Goal: Task Accomplishment & Management: Manage account settings

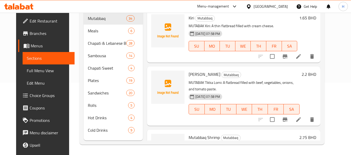
scroll to position [73, 0]
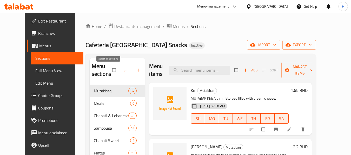
click at [109, 71] on input "checkbox" at bounding box center [114, 70] width 11 height 10
checkbox input "true"
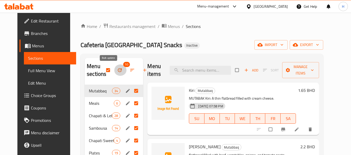
click at [117, 72] on icon "button" at bounding box center [119, 70] width 5 height 5
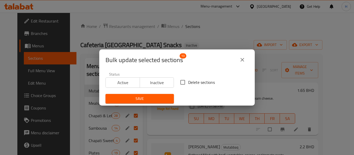
click at [188, 82] on span "Delete sections" at bounding box center [201, 82] width 27 height 6
click at [187, 82] on input "Delete sections" at bounding box center [182, 82] width 11 height 11
checkbox input "true"
click at [161, 97] on span "Save" at bounding box center [140, 99] width 60 height 6
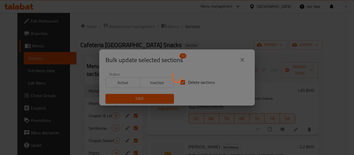
checkbox input "false"
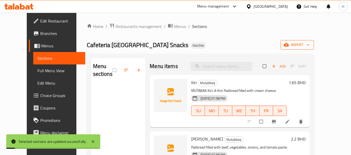
click at [310, 44] on icon "button" at bounding box center [307, 44] width 5 height 5
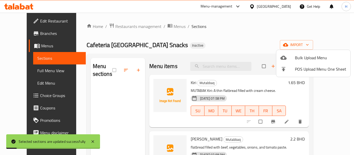
click at [323, 55] on span "Bulk Upload Menu" at bounding box center [320, 58] width 51 height 6
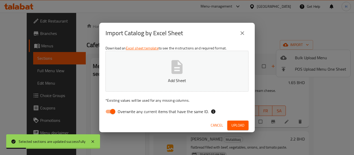
click at [114, 108] on input "Overwrite any current items that have the same ID." at bounding box center [113, 112] width 30 height 10
checkbox input "false"
click at [143, 81] on p "Add Sheet" at bounding box center [177, 81] width 127 height 6
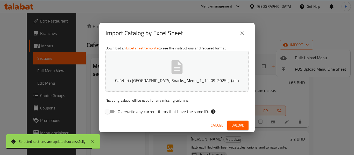
click at [234, 121] on button "Upload" at bounding box center [238, 126] width 21 height 10
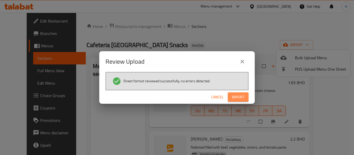
click at [239, 101] on button "Import" at bounding box center [238, 98] width 21 height 10
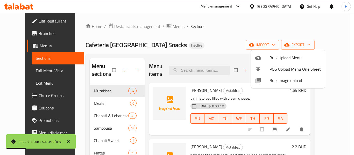
click at [198, 33] on div at bounding box center [177, 77] width 354 height 155
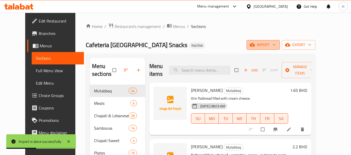
click at [279, 41] on button "import" at bounding box center [262, 45] width 33 height 10
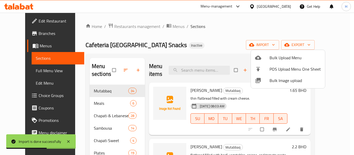
click at [284, 80] on span "Bulk Image upload" at bounding box center [295, 81] width 51 height 6
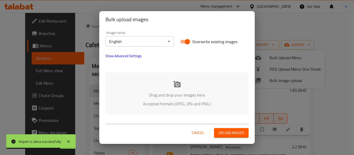
click at [157, 88] on div "Drag and drop your images here Accepted formats (JPEG, JPG and PNG )" at bounding box center [177, 94] width 143 height 42
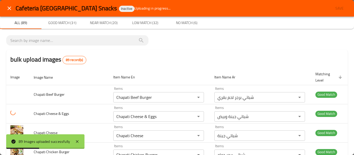
scroll to position [649, 0]
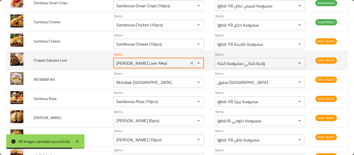
drag, startPoint x: 155, startPoint y: 58, endPoint x: 68, endPoint y: 58, distance: 86.9
click at [68, 58] on tr "Chapati Sabuska Liver Items Chapati Sambousek Liver Meal Items Items وجبة شباتي…" at bounding box center [177, 60] width 342 height 19
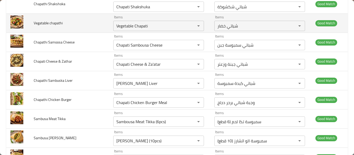
scroll to position [628, 0]
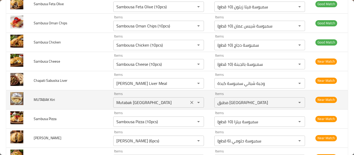
click at [133, 99] on Kiri "Mutabak [GEOGRAPHIC_DATA]" at bounding box center [151, 102] width 72 height 7
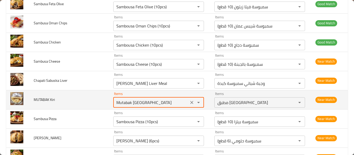
click at [132, 99] on Kiri "Mutabak [GEOGRAPHIC_DATA]" at bounding box center [151, 102] width 72 height 7
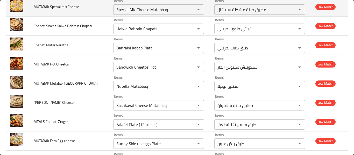
scroll to position [648, 0]
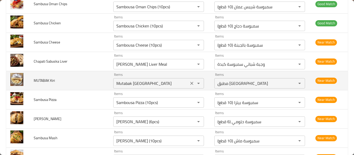
click at [134, 80] on Kiri "Mutabak [GEOGRAPHIC_DATA]" at bounding box center [151, 83] width 72 height 7
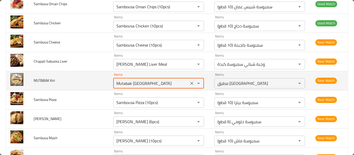
click at [134, 80] on Kiri "Mutabak [GEOGRAPHIC_DATA]" at bounding box center [151, 83] width 72 height 7
click at [48, 77] on span "MUTABAK Kiri" at bounding box center [44, 80] width 21 height 7
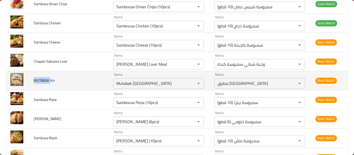
click at [48, 77] on span "MUTABAK Kiri" at bounding box center [44, 80] width 21 height 7
copy span "MUTABAK Kiri"
click at [135, 80] on Kiri "Mutabak [GEOGRAPHIC_DATA]" at bounding box center [151, 83] width 72 height 7
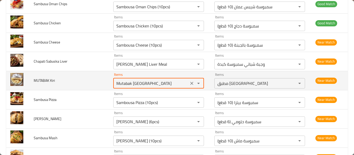
click at [135, 80] on Kiri "Mutabak [GEOGRAPHIC_DATA]" at bounding box center [151, 83] width 72 height 7
click at [133, 80] on Kiri "Mutabak [GEOGRAPHIC_DATA]" at bounding box center [151, 83] width 72 height 7
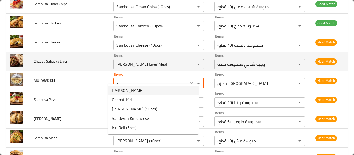
type Kiri "[PERSON_NAME]"
type Kiri-ar "مطبق كيري"
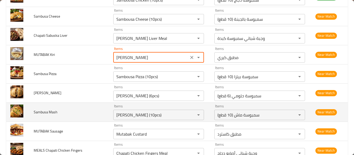
scroll to position [699, 0]
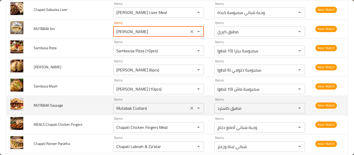
type Kiri "[PERSON_NAME]"
click at [135, 105] on Sausage "Mutabak Custard" at bounding box center [151, 108] width 72 height 7
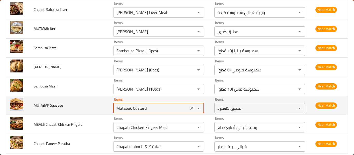
click at [135, 105] on Sausage "Mutabak Custard" at bounding box center [151, 108] width 72 height 7
click at [133, 105] on Sausage "Mutabak Custard" at bounding box center [151, 108] width 72 height 7
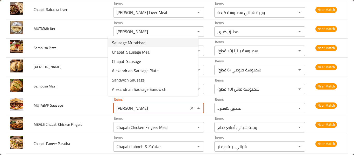
click at [138, 44] on span "Sausage Mutabbaq" at bounding box center [128, 43] width 33 height 6
type Sausage "Sausage Mutabbaq"
type Sausage-ar "مطبق سجق"
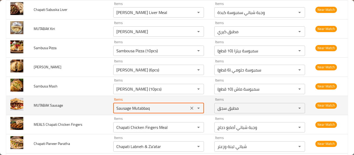
type Sausage "Sausage Mutabbaq"
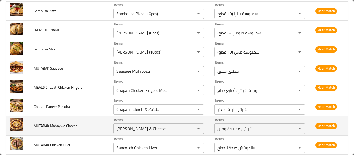
scroll to position [751, 0]
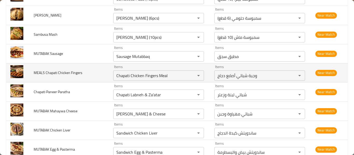
click at [40, 70] on span "MEALS Chapati Chicken Fingers" at bounding box center [58, 73] width 49 height 7
copy span "MEALS"
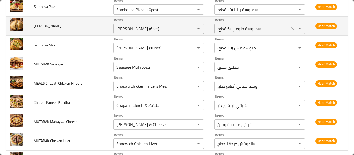
scroll to position [1336, 0]
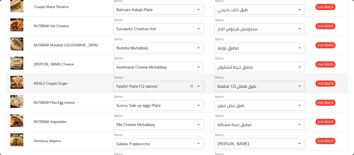
click at [121, 81] on div "Falafel Plate (12 pieces) Items" at bounding box center [158, 86] width 91 height 10
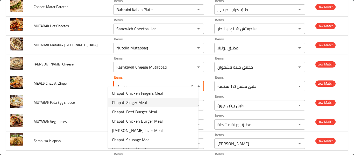
click at [141, 105] on span "Chapati Zinger Meal" at bounding box center [129, 103] width 35 height 6
type Zinger "Chapati Zinger Meal"
type Zinger-ar "وجبة شباتي زنجر"
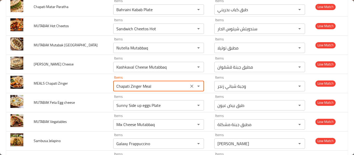
type Zinger "Chapati Zinger Meal"
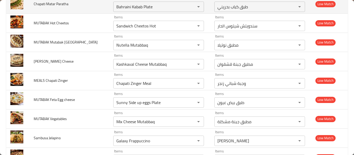
scroll to position [993, 0]
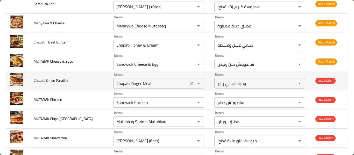
click at [191, 82] on icon "Clear" at bounding box center [192, 83] width 3 height 3
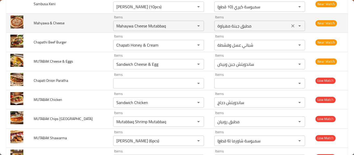
scroll to position [1339, 0]
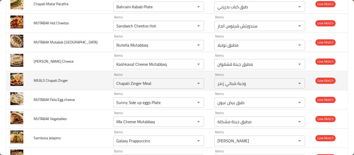
click at [42, 77] on span "MEALS Chapati Zinger" at bounding box center [51, 80] width 34 height 7
copy span "MEALS"
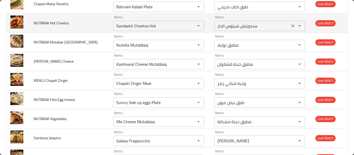
scroll to position [741, 0]
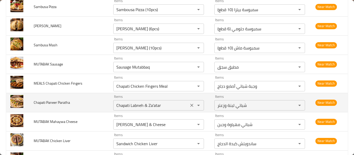
click at [131, 102] on Paratha "Chapati Labneh & Za'atar" at bounding box center [151, 105] width 72 height 7
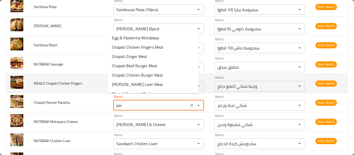
type Paratha "para"
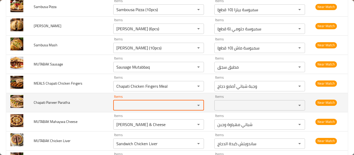
click at [85, 100] on td "Chapati Paneer Paratha" at bounding box center [70, 102] width 80 height 19
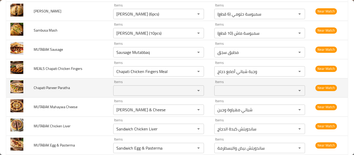
scroll to position [767, 0]
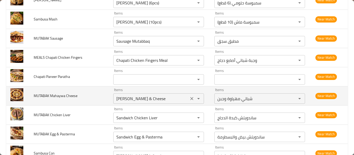
click at [129, 95] on Cheese "[PERSON_NAME] & Cheese" at bounding box center [151, 98] width 72 height 7
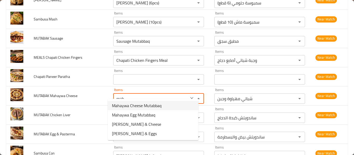
click at [120, 110] on Cheese-option-0 "Mahaywa Cheese Mutabbaq" at bounding box center [153, 105] width 91 height 9
type Cheese "Mahaywa Cheese Mutabbaq"
type Cheese-ar "مطبق جبنة مهياوة"
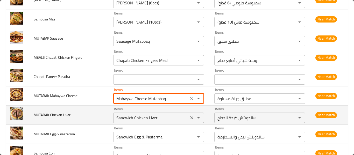
type Cheese "Mahaywa Cheese Mutabbaq"
click at [120, 114] on Liver "Sandwich Chicken Liver" at bounding box center [151, 117] width 72 height 7
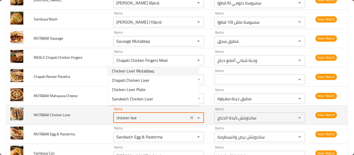
type Liver "Chicken Liver Mutabbaq"
type Liver-ar "مطبق كبدة دجاج"
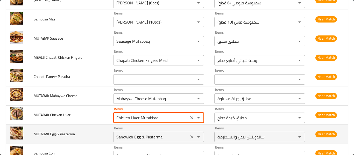
type Liver "Chicken Liver Mutabbaq"
click at [136, 134] on Pasterma "Sandwich Egg & Pasterma" at bounding box center [151, 137] width 72 height 7
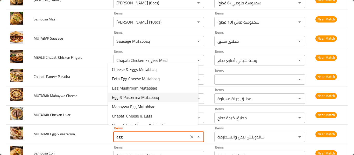
click at [143, 97] on span "Egg & Pasterma Mutabbaq" at bounding box center [135, 97] width 47 height 6
type Pasterma "Egg & Pasterma Mutabbaq"
type Pasterma-ar "مطبق بيض و بسطرمة"
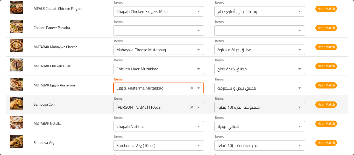
scroll to position [819, 0]
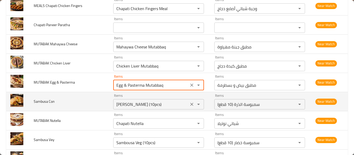
click at [113, 122] on div "Chapati Nutella Items" at bounding box center [158, 124] width 91 height 10
type Pasterma "Egg & Pasterma Mutabbaq"
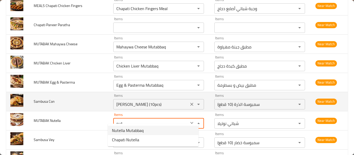
type Nutella "Nutella Mutabbaq"
type Nutella-ar "مطبق نوتيلا"
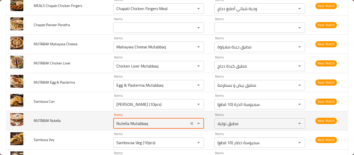
scroll to position [844, 0]
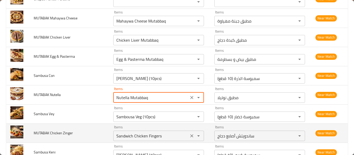
type Nutella "Nutella Mutabbaq"
click at [136, 133] on Zinger "Sandwich Chicken Fingers" at bounding box center [151, 136] width 72 height 7
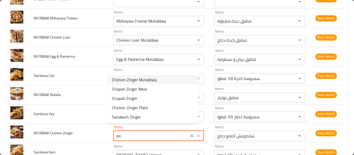
click at [129, 81] on span "Chicken Zinger Mutabbaq" at bounding box center [134, 80] width 45 height 6
type Zinger "Chicken Zinger Mutabbaq"
type Zinger-ar "مطبق دجاج زنجر"
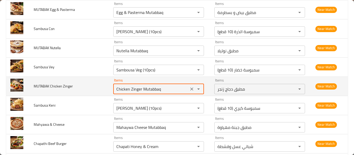
scroll to position [896, 0]
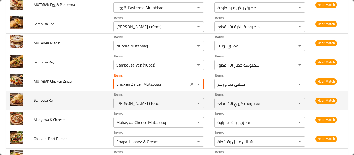
type Zinger "Chicken Zinger Mutabbaq"
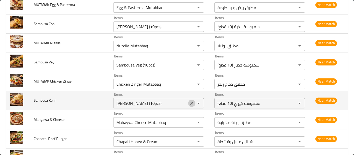
click at [189, 101] on icon "Clear" at bounding box center [191, 103] width 5 height 5
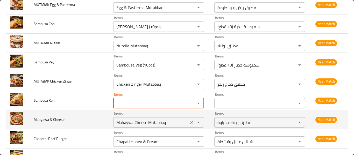
click at [142, 119] on Cheese "Mahaywa Cheese Mutabbaq" at bounding box center [151, 122] width 72 height 7
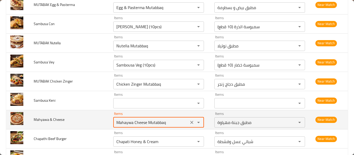
click at [142, 119] on Cheese "Mahaywa Cheese Mutabbaq" at bounding box center [151, 122] width 72 height 7
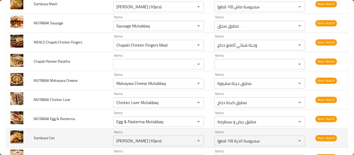
scroll to position [936, 0]
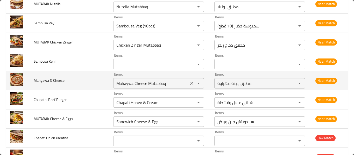
click at [153, 80] on Cheese "Mahaywa Cheese Mutabbaq" at bounding box center [151, 83] width 72 height 7
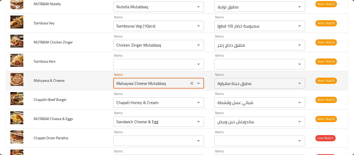
click at [150, 80] on Cheese "Mahaywa Cheese Mutabbaq" at bounding box center [151, 83] width 72 height 7
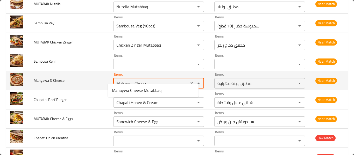
click at [133, 80] on Cheese "Mahaywa Cheese" at bounding box center [151, 83] width 72 height 7
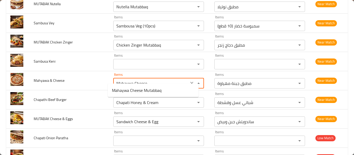
type Cheese "Mahaywa"
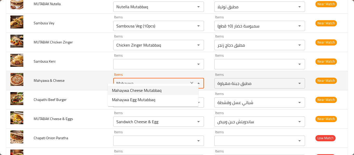
click at [191, 82] on icon "Clear" at bounding box center [192, 83] width 3 height 3
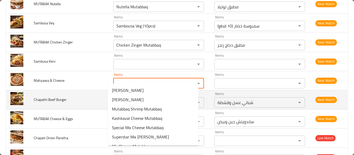
click at [81, 90] on td "Chapathi Beef Burger" at bounding box center [70, 99] width 80 height 19
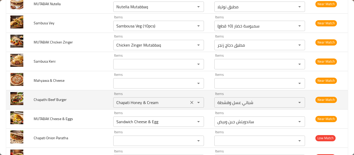
click at [122, 99] on Burger "Chapati Honey & Cream" at bounding box center [151, 102] width 72 height 7
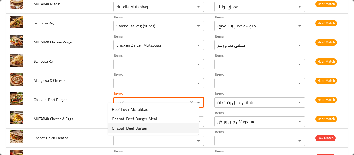
click at [133, 130] on span "Chapati Beef Burger" at bounding box center [130, 128] width 36 height 6
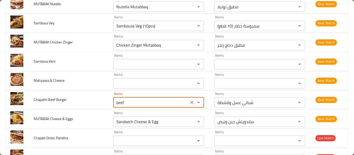
type Burger "Chapati Beef Burger"
type Burger-ar "شباتي برجر لحم بقري"
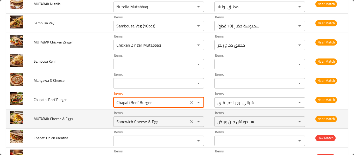
type Burger "Chapati Beef Burger"
click at [129, 118] on Eggs "Sandwich Cheese & Egg" at bounding box center [151, 121] width 72 height 7
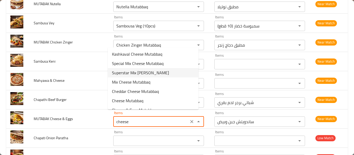
scroll to position [26, 0]
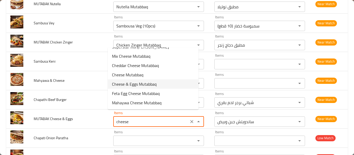
click at [157, 81] on Eggs-option-6 "Cheese & Eggs Mutabbaq" at bounding box center [153, 84] width 91 height 9
type Eggs "Cheese & Eggs Mutabbaq"
type Eggs-ar "مطبق جبنة وبيض"
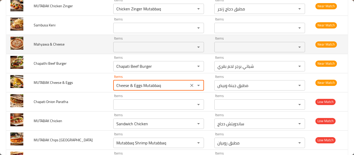
scroll to position [987, 0]
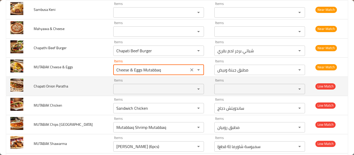
type Eggs "Cheese & Eggs Mutabbaq"
click at [125, 86] on Paratha "Items" at bounding box center [151, 89] width 72 height 7
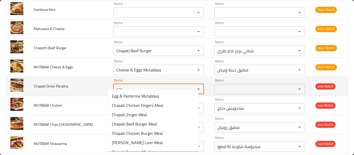
type Paratha "para"
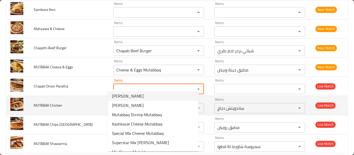
click at [55, 104] on td "MUTABAK Chicken" at bounding box center [70, 105] width 80 height 19
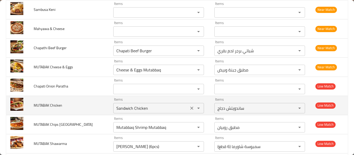
click at [115, 105] on Chicken "Sandwich Chicken" at bounding box center [151, 108] width 72 height 7
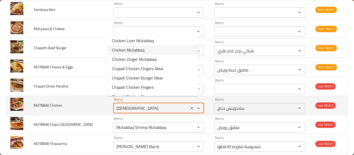
type Chicken "Chicken Mutabbaq"
type Chicken-ar "مطبق دجاج"
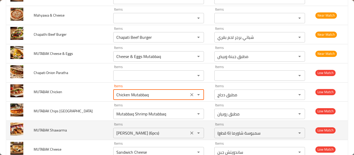
scroll to position [1013, 0]
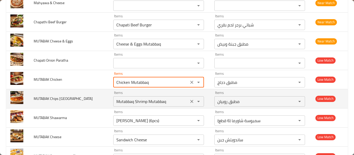
type Chicken "Chicken Mutabbaq"
click at [122, 98] on Oman "Mutabbaq Shrimp Mutabbaq" at bounding box center [151, 101] width 72 height 7
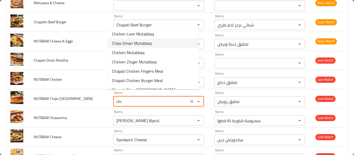
click at [137, 43] on span "Chips Oman Mutabbaq" at bounding box center [132, 43] width 40 height 6
type Oman "Chips Oman Mutabbaq"
type Oman-ar "مطبق شيبس [GEOGRAPHIC_DATA]"
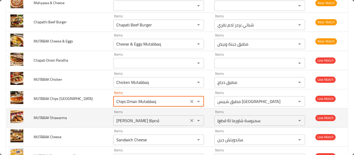
type Oman "Chips Oman Mutabbaq"
click at [129, 117] on Shawarma "[PERSON_NAME] (6pcs)" at bounding box center [151, 120] width 72 height 7
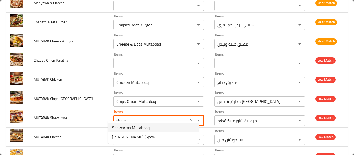
click at [139, 131] on span "Shawarma Mutabbaq" at bounding box center [131, 128] width 38 height 6
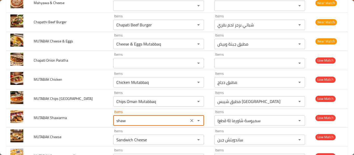
type Shawarma "Shawarma Mutabbaq"
type Shawarma-ar "مطبق شاورما"
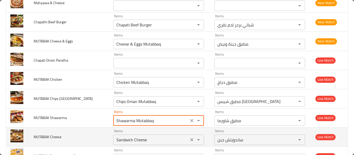
type Shawarma "Shawarma Mutabbaq"
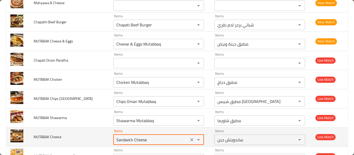
click at [133, 136] on Cheese "Sandwich Cheese" at bounding box center [151, 139] width 72 height 7
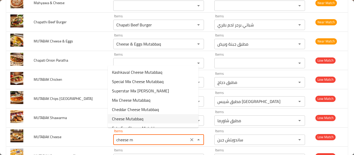
click at [122, 118] on span "Cheese Mutabbaq" at bounding box center [127, 119] width 31 height 6
type Cheese "Cheese Mutabbaq"
type Cheese-ar "مطبق جبن"
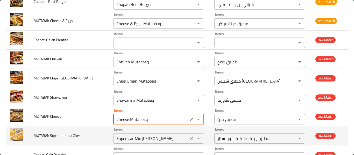
scroll to position [1065, 0]
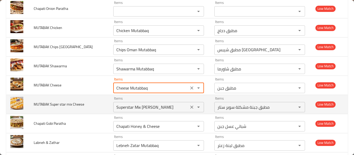
type Cheese "Cheese Mutabbaq"
click at [115, 104] on Cheese "Superstar Mix [PERSON_NAME]" at bounding box center [151, 107] width 72 height 7
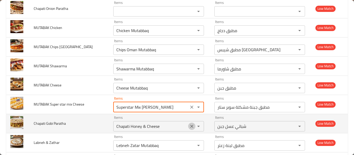
click at [189, 124] on icon "Clear" at bounding box center [191, 126] width 5 height 5
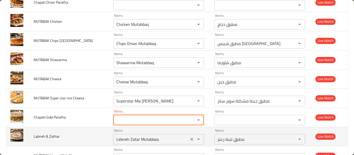
scroll to position [1091, 0]
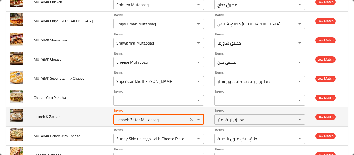
click at [137, 117] on Zathar "Lebneh Zatar Mutabbaq" at bounding box center [151, 119] width 72 height 7
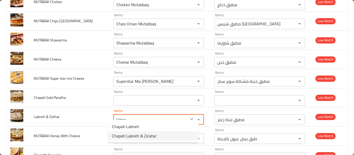
click at [144, 137] on span "Chapati Labneh & Za'atar" at bounding box center [134, 136] width 45 height 6
type Zathar "Chapati Labneh & Za'atar"
type Zathar-ar "شباتي لبنة وزعتر"
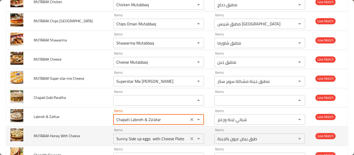
scroll to position [1117, 0]
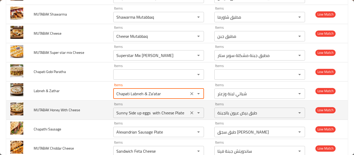
type Zathar "Chapati Labneh & Za'atar"
click at [144, 109] on Cheese "Sunny Side up eggs with Cheese Plate" at bounding box center [151, 112] width 72 height 7
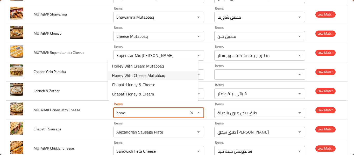
click at [144, 73] on span "Honey With Cheese Mutabbaq" at bounding box center [138, 75] width 53 height 6
type Cheese "Honey With Cheese Mutabbaq"
type Cheese-ar "مطبق عسل مع جبن"
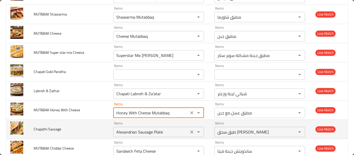
type Cheese "Honey With Cheese Mutabbaq"
click at [115, 129] on Sausage "Alexandrian Sausage Plate" at bounding box center [151, 132] width 72 height 7
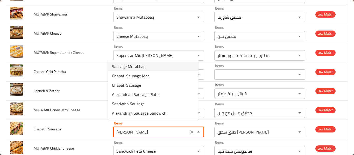
click at [129, 65] on span "Sausage Mutabbaq" at bounding box center [128, 67] width 33 height 6
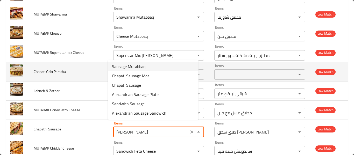
type Sausage "Sausage Mutabbaq"
type Sausage-ar "مطبق سجق"
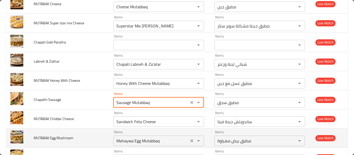
scroll to position [1169, 0]
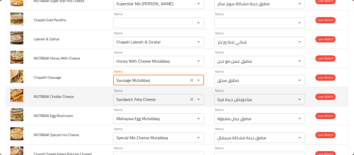
type Sausage "Sausage Mutabbaq"
click at [120, 96] on Cheese "Sandwich Feta Cheese" at bounding box center [151, 99] width 72 height 7
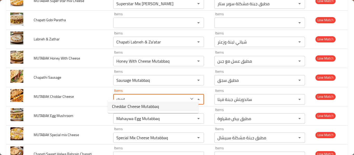
click at [151, 108] on span "Cheddar Cheese Mutabbaq" at bounding box center [135, 107] width 47 height 6
type Cheese "Cheddar Cheese Mutabbaq"
type Cheese-ar "مطبق جبنة شيدر"
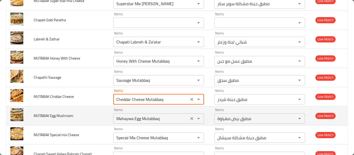
type Cheese "Cheddar Cheese Mutabbaq"
click at [142, 115] on Mushroom "Mahaywa Egg Mutabbaq" at bounding box center [151, 118] width 72 height 7
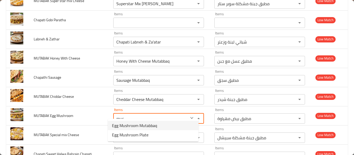
click at [147, 127] on span "Egg Mushroom Mutabbaq" at bounding box center [134, 126] width 45 height 6
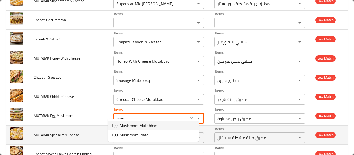
type Mushroom "Egg Mushroom Mutabbaq"
type Mushroom-ar "مطبق بيض مشروم"
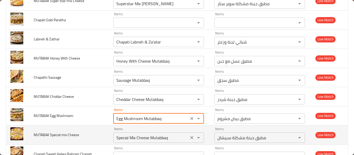
type Mushroom "Egg Mushroom Mutabbaq"
click at [135, 134] on Cheese "Special Mix Cheese Mutabbaq" at bounding box center [151, 137] width 72 height 7
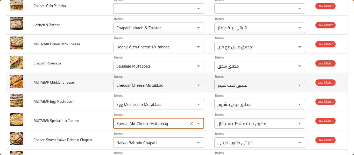
scroll to position [1195, 0]
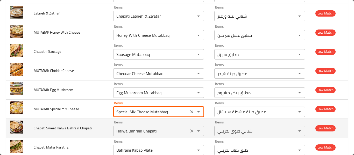
click at [135, 128] on Chapati "Halwa Bahrain Chapati" at bounding box center [151, 131] width 72 height 7
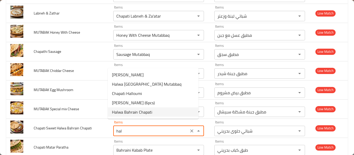
click at [140, 109] on span "Halwa Bahrain Chapati" at bounding box center [132, 112] width 40 height 6
type Chapati "Halwa Bahrain Chapati"
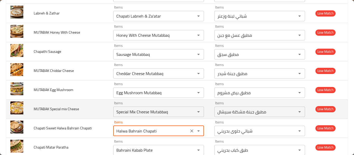
scroll to position [1221, 0]
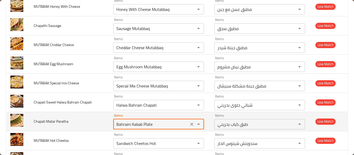
click at [126, 121] on Paratha "Bahraini Kabab Plate" at bounding box center [151, 124] width 72 height 7
click at [189, 122] on icon "Clear" at bounding box center [191, 124] width 5 height 5
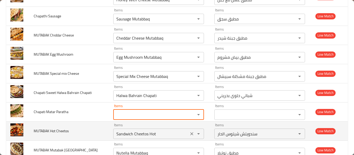
scroll to position [1247, 0]
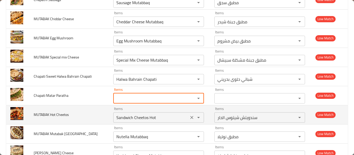
click at [128, 114] on Cheetos "Sandwich Cheetos Hot" at bounding box center [151, 117] width 72 height 7
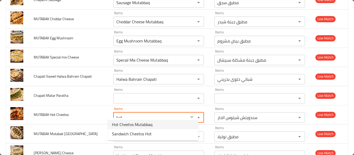
click at [138, 123] on span "Hot Cheetos Mutabbaq" at bounding box center [132, 125] width 40 height 6
type Cheetos "Hot Cheetos Mutabbaq"
type Cheetos-ar "مطبق شيتوس حار"
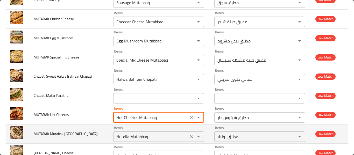
scroll to position [1273, 0]
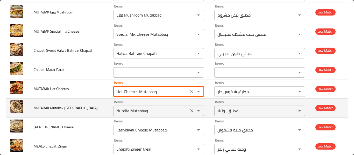
type Cheetos "Hot Cheetos Mutabbaq"
click at [122, 107] on Dubai "Nutella Mutabbaq" at bounding box center [151, 110] width 72 height 7
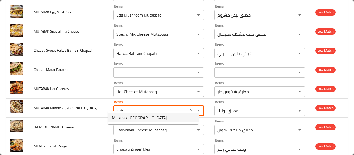
click at [133, 121] on span "Mutabak [GEOGRAPHIC_DATA]" at bounding box center [139, 118] width 55 height 6
type Dubai "Mutabak [GEOGRAPHIC_DATA]"
type Dubai-ar "مطبق [GEOGRAPHIC_DATA]"
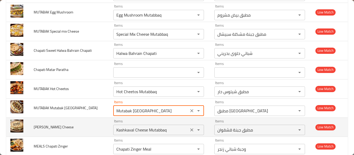
type Dubai "Mutabak [GEOGRAPHIC_DATA]"
click at [129, 128] on Cheese "Kashkaval Cheese Mutabbaq" at bounding box center [151, 130] width 72 height 7
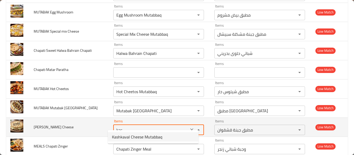
type Cheese "Kashkaval Cheese Mutabbaq"
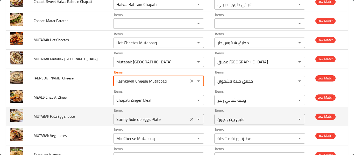
scroll to position [1325, 0]
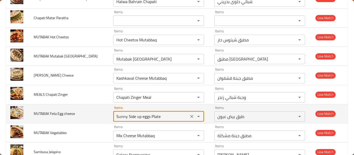
click at [126, 113] on cheese "Sunny Side up eggs Plate" at bounding box center [151, 116] width 72 height 7
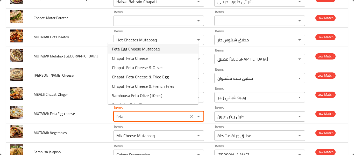
click at [125, 50] on span "Feta Egg Cheese Mutabbaq" at bounding box center [136, 49] width 48 height 6
type cheese "Feta Egg Cheese Mutabbaq"
type cheese-ar "مطبق جبنة فيتا بيض"
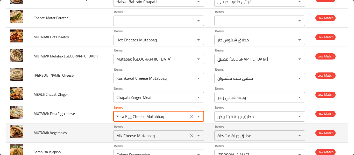
type cheese "Feta Egg Cheese Mutabbaq"
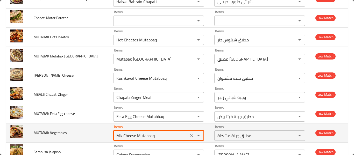
click at [133, 132] on Vegatables "Mix Cheese Mutabbaq" at bounding box center [151, 135] width 72 height 7
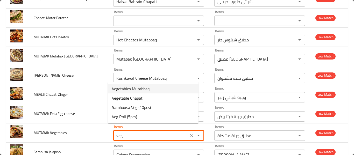
click at [128, 91] on span "Vegetables Mutabbaq" at bounding box center [131, 89] width 38 height 6
type Vegatables "Vegetables Mutabbaq"
type Vegatables-ar "مطبق خضار"
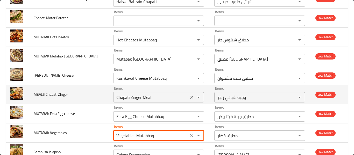
scroll to position [1351, 0]
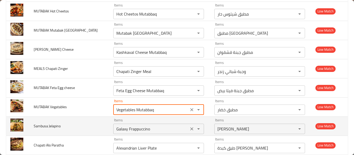
type Vegatables "Vegetables Mutabbaq"
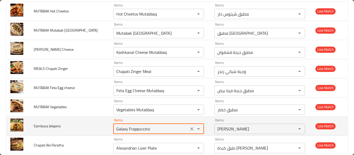
click at [129, 126] on Jelapino "Galaxy Frappuccino" at bounding box center [151, 129] width 72 height 7
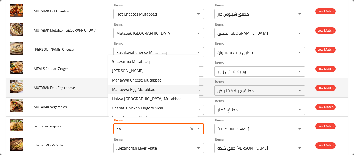
type Jelapino "h"
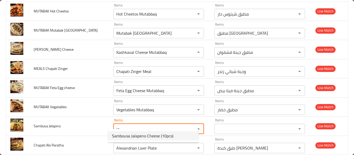
click at [143, 136] on span "Sambousa Jalapeno Cheese (10pcs)" at bounding box center [142, 136] width 61 height 6
type Jelapino "Sambousa Jalapeno Cheese (10pcs)"
type Jelapino-ar "سمبوسة جبنة هالبينو (10 قطع)"
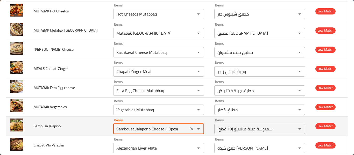
scroll to position [1377, 0]
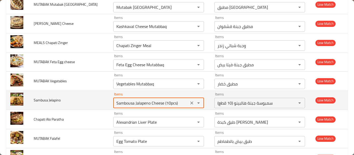
click at [131, 100] on Jelapino "Sambousa Jalapeno Cheese (10pcs)" at bounding box center [151, 103] width 72 height 7
type Jelapino "Sambousa Jalapeno Cheese (10pcs)"
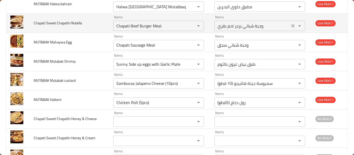
scroll to position [1396, 0]
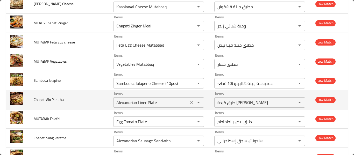
click at [128, 100] on Paratha "Alexandrian Liver Plate" at bounding box center [151, 102] width 72 height 7
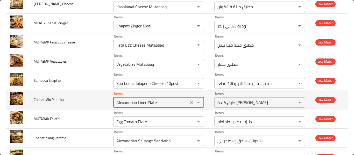
click at [191, 101] on icon "Clear" at bounding box center [192, 102] width 3 height 3
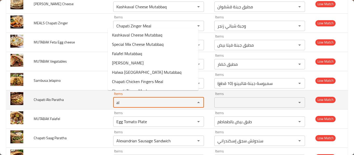
type Paratha "alo"
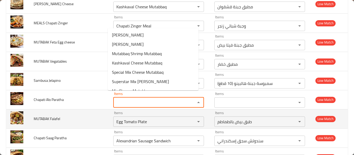
click at [83, 109] on td "MUTABAK Falafel" at bounding box center [70, 118] width 80 height 19
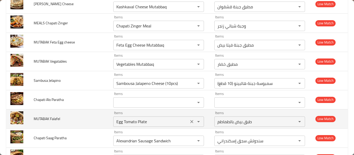
click at [126, 118] on Falafel "Egg Tomato Plate" at bounding box center [151, 121] width 72 height 7
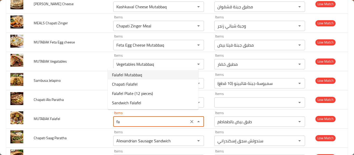
click at [131, 75] on span "Falafel Mutabbaq" at bounding box center [127, 75] width 30 height 6
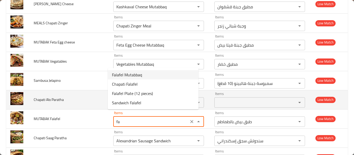
type Falafel "Falafel Mutabbaq"
type Falafel-ar "مطبق فلافل"
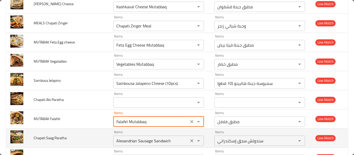
type Falafel "Falafel Mutabbaq"
click at [117, 138] on Paratha "Alexandrian Sausage Sandwich" at bounding box center [151, 141] width 72 height 7
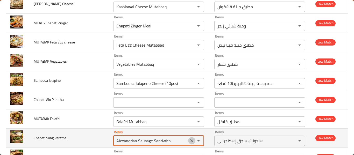
click at [191, 140] on icon "Clear" at bounding box center [192, 141] width 3 height 3
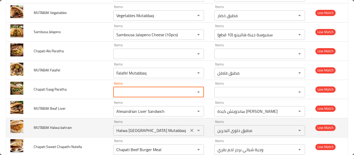
scroll to position [1448, 0]
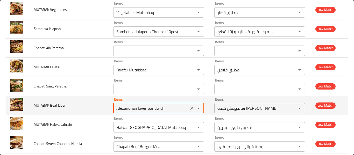
click at [135, 105] on Liver "Alexandrian Liver Sandwich" at bounding box center [151, 108] width 72 height 7
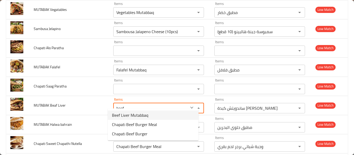
click at [145, 115] on span "Beef Liver Mutabbaq" at bounding box center [130, 115] width 36 height 6
type Liver "Beef Liver Mutabbaq"
type Liver-ar "مطبق كبدة لحم بقري"
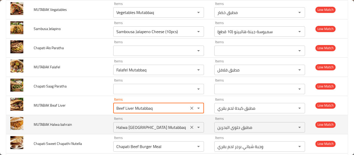
type Liver "Beef Liver Mutabbaq"
click at [132, 124] on bahrain "Halwa [GEOGRAPHIC_DATA] Mutabbaq" at bounding box center [151, 127] width 72 height 7
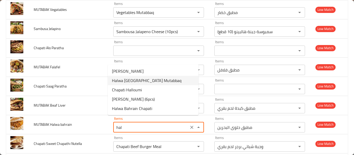
click at [141, 79] on span "Halwa [GEOGRAPHIC_DATA] Mutabbaq" at bounding box center [147, 81] width 70 height 6
type bahrain "Halwa [GEOGRAPHIC_DATA] Mutabbaq"
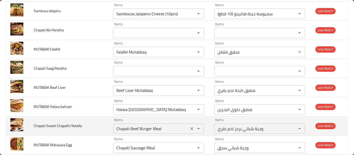
scroll to position [1474, 0]
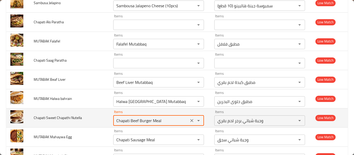
click at [122, 117] on Nutella "Chapati Beef Burger Meal" at bounding box center [151, 120] width 72 height 7
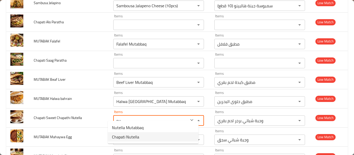
click at [131, 137] on span "Chapati Nutella" at bounding box center [125, 137] width 27 height 6
type Nutella "Chapati Nutella"
type Nutella-ar "شباتي نوتيلا"
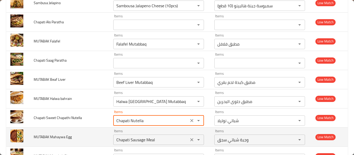
type Nutella "Chapati Nutella"
click at [126, 137] on Egg "Chapati Sausage Meal" at bounding box center [151, 139] width 72 height 7
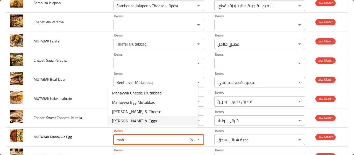
click at [134, 122] on span "[PERSON_NAME] & Eggs" at bounding box center [134, 121] width 45 height 6
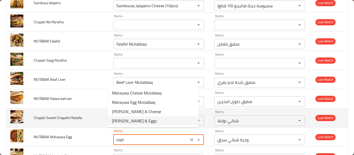
type Egg "[PERSON_NAME] & Eggs"
type Egg-ar "شباتي مهياوة وبيض"
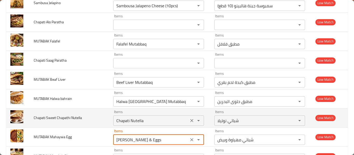
scroll to position [1500, 0]
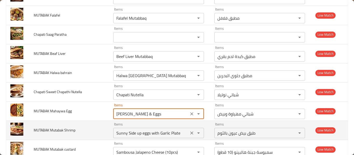
type Egg "[PERSON_NAME] & Eggs"
click at [125, 130] on Shrimp "Sunny Side up eggs with Garlic Plate" at bounding box center [151, 133] width 72 height 7
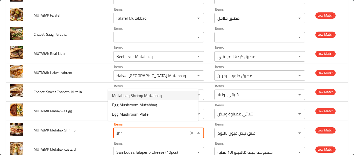
click at [137, 98] on span "Mutabbaq Shrimp Mutabbaq" at bounding box center [137, 96] width 50 height 6
type Shrimp "Mutabbaq Shrimp Mutabbaq"
type Shrimp-ar "مطبق روبيان"
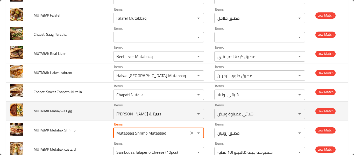
scroll to position [1526, 0]
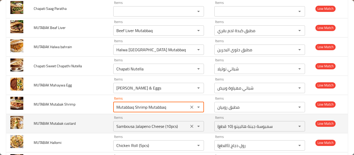
type Shrimp "Mutabbaq Shrimp Mutabbaq"
click at [133, 123] on custard "Sambousa Jalapeno Cheese (10pcs)" at bounding box center [151, 126] width 72 height 7
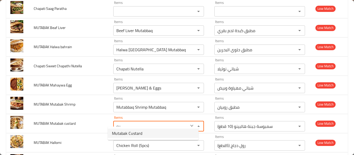
click at [133, 133] on span "Mutabak Custard" at bounding box center [127, 134] width 30 height 6
type custard "Mutabak Custard"
type custard-ar "مطبق كاسترد"
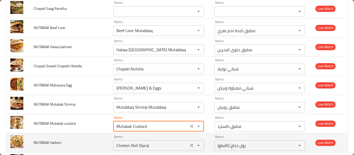
type custard "Mutabak Custard"
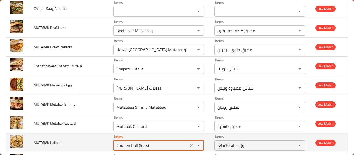
click at [124, 142] on Hallomi "Chicken Roll (5pcs)" at bounding box center [151, 145] width 72 height 7
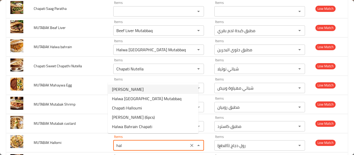
click at [135, 89] on span "[PERSON_NAME]" at bounding box center [128, 89] width 32 height 6
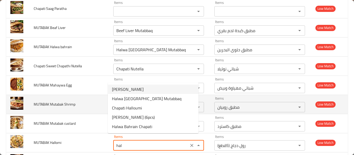
type Hallomi "[PERSON_NAME]"
type Hallomi-ar "مطبق حلوم"
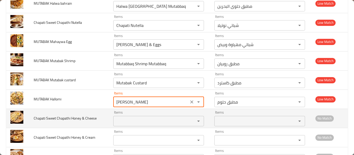
scroll to position [1578, 0]
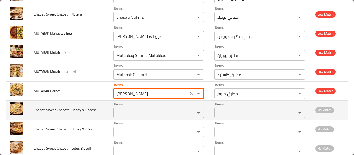
type Hallomi "[PERSON_NAME]"
click at [128, 109] on Cheese "Items" at bounding box center [151, 112] width 72 height 7
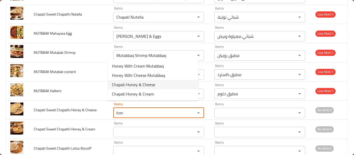
click at [134, 85] on span "Chapati Honey & Cheese" at bounding box center [133, 85] width 43 height 6
type Cheese "Chapati Honey & Cheese"
type Cheese-ar "شباتي عسل جبن"
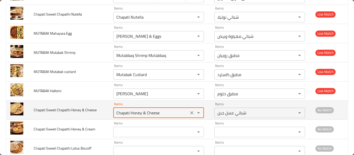
type Cheese "Chapati Honey & Cheese"
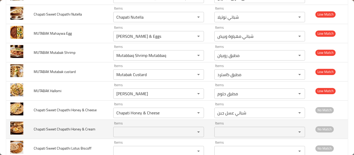
click at [132, 129] on Cream "Items" at bounding box center [151, 132] width 72 height 7
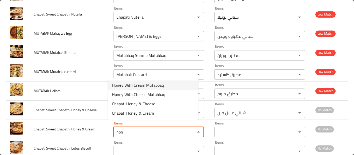
click at [146, 86] on span "Honey With Cream Mutabbaq" at bounding box center [138, 85] width 52 height 6
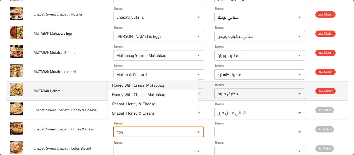
type Cream "Honey With Cream Mutabbaq"
type Cream-ar "مطبق عسل مع القشطة"
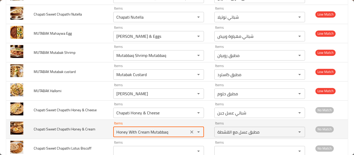
click at [156, 129] on Cream "Honey With Cream Mutabbaq" at bounding box center [151, 132] width 72 height 7
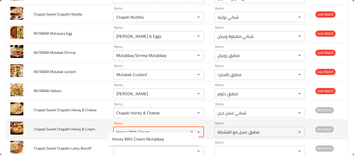
click at [126, 129] on Cream "Honey With Cream" at bounding box center [151, 132] width 72 height 7
click at [123, 129] on Cream "Honey With Cream" at bounding box center [151, 132] width 72 height 7
click at [128, 129] on Cream "Honey With Cream" at bounding box center [151, 132] width 72 height 7
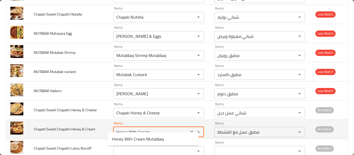
drag, startPoint x: 133, startPoint y: 126, endPoint x: 98, endPoint y: 126, distance: 35.0
click at [88, 125] on tr "Chapati Sweet Chapathi Honey & Cream Items Honey With Cream Items Items مطبق عس…" at bounding box center [177, 129] width 342 height 19
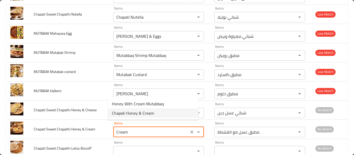
click at [132, 114] on span "Chapati Honey & Cream" at bounding box center [133, 113] width 42 height 6
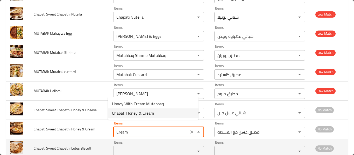
type Cream "Chapati Honey & Cream"
type Cream-ar "شباتي عسل وقشطة"
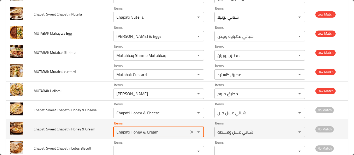
scroll to position [1604, 0]
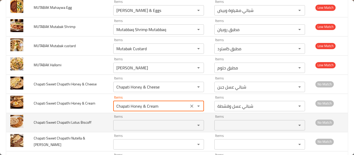
type Cream "Chapati Honey & Cream"
click at [127, 122] on Biscoff "Items" at bounding box center [151, 125] width 72 height 7
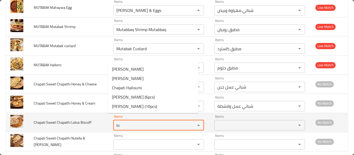
type Biscoff "lot"
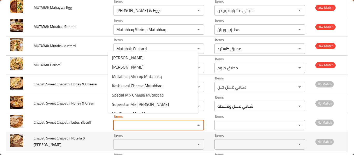
click at [85, 137] on span "Chapati Sweet Chapathi Nutella & Banana" at bounding box center [60, 141] width 52 height 13
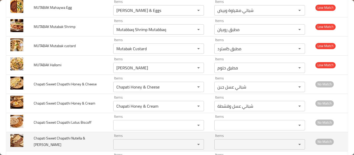
click at [142, 142] on Banana "Items" at bounding box center [151, 144] width 72 height 7
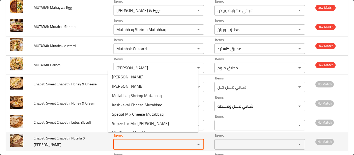
click at [70, 135] on span "Chapati Sweet Chapathi Nutella & Banana" at bounding box center [60, 141] width 52 height 13
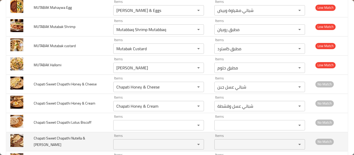
scroll to position [1630, 0]
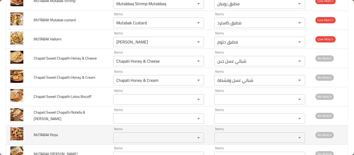
click at [54, 132] on span "MUTABAK Pizza" at bounding box center [46, 135] width 24 height 7
click at [131, 134] on Pizza "Items" at bounding box center [151, 137] width 72 height 7
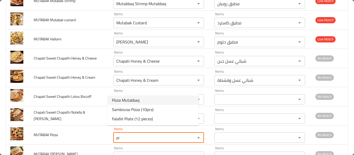
click at [130, 102] on span "Pizza Mutabbaq" at bounding box center [126, 100] width 28 height 6
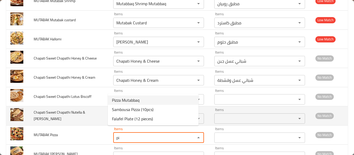
type Pizza "Pizza Mutabbaq"
type Pizza-ar "مطبق بيتزا"
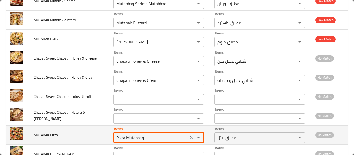
type Pizza "Pizza Mutabbaq"
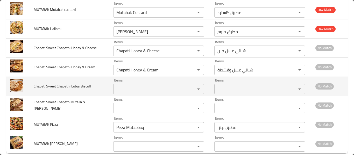
scroll to position [1643, 0]
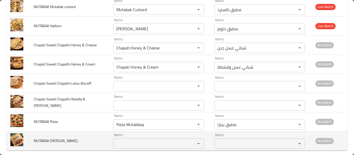
click at [119, 140] on Lomi "Items" at bounding box center [151, 143] width 72 height 7
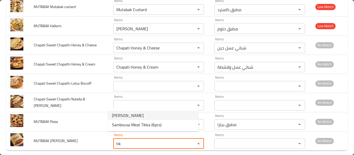
click at [135, 114] on span "[PERSON_NAME]" at bounding box center [128, 116] width 32 height 6
type Lomi "[PERSON_NAME]"
type Lomi-ar "مطبق [PERSON_NAME]"
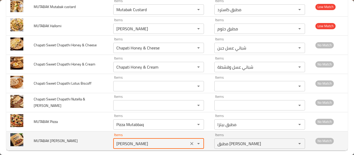
type Lomi "[PERSON_NAME]"
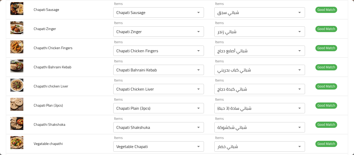
scroll to position [346, 0]
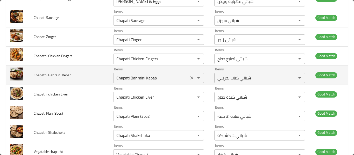
click at [169, 74] on Kebab "Chapati Bahraini Kebab" at bounding box center [151, 77] width 72 height 7
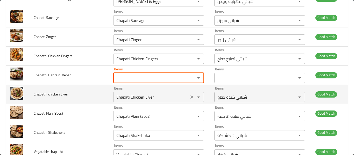
paste Kebab "Chapati Bahraini Kebab"
type Kebab "Chapati Bahraini Kebab"
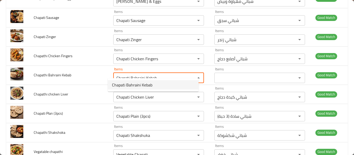
click at [152, 86] on span "Chapati Bahraini Kebab" at bounding box center [132, 85] width 40 height 6
type Kebab-ar "شباتي كباب بحريني"
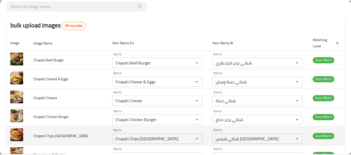
scroll to position [0, 0]
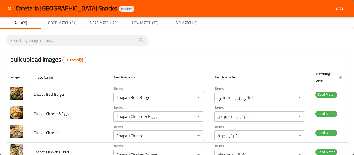
click at [338, 8] on span "Save" at bounding box center [340, 8] width 12 height 6
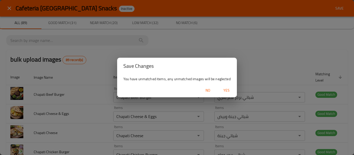
click at [226, 93] on span "Yes" at bounding box center [227, 90] width 12 height 6
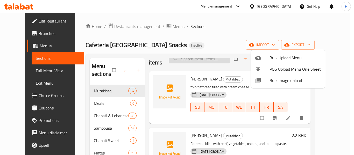
drag, startPoint x: 194, startPoint y: 55, endPoint x: 195, endPoint y: 59, distance: 4.2
click at [194, 57] on div at bounding box center [177, 77] width 354 height 155
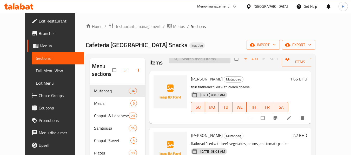
click at [195, 60] on input "search" at bounding box center [199, 58] width 61 height 9
paste input "Mutabbaq Shrimp Mutabbaq"
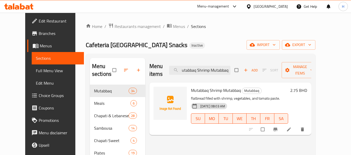
type input "Mutabbaq Shrimp Mutabbaq"
click at [291, 129] on icon at bounding box center [288, 129] width 5 height 5
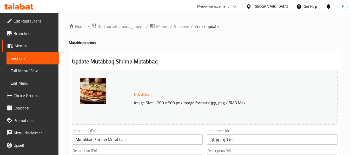
click at [81, 137] on input "Mutabbaq Shrimp Mutabbaq" at bounding box center [137, 140] width 131 height 10
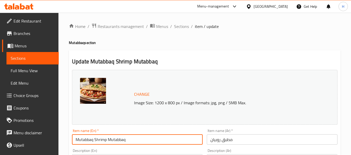
click at [81, 138] on input "Mutabbaq Shrimp Mutabbaq" at bounding box center [137, 140] width 131 height 10
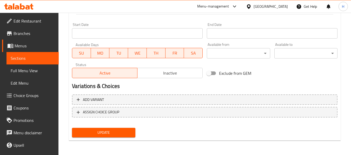
type input "Shrimp Mutabbaq"
click at [111, 133] on span "Update" at bounding box center [103, 133] width 55 height 6
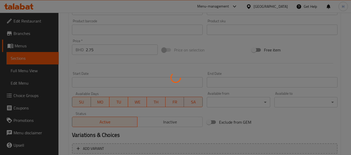
scroll to position [115, 0]
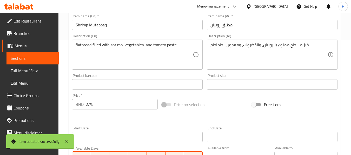
click at [32, 70] on span "Full Menu View" at bounding box center [33, 71] width 44 height 6
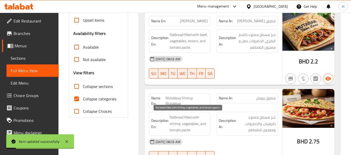
scroll to position [167, 0]
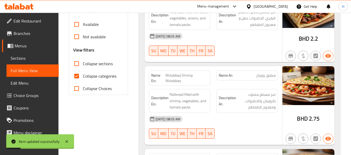
click at [107, 78] on span "Collapse categories" at bounding box center [99, 76] width 33 height 6
click at [83, 78] on input "Collapse categories" at bounding box center [76, 76] width 12 height 12
checkbox input "false"
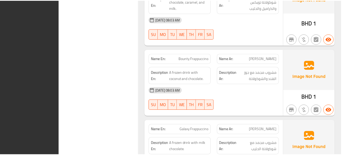
scroll to position [13291, 0]
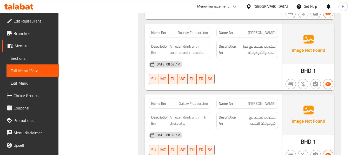
click at [30, 57] on span "Sections" at bounding box center [33, 58] width 44 height 6
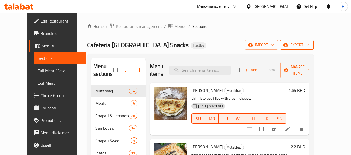
click at [309, 42] on span "export" at bounding box center [296, 45] width 25 height 6
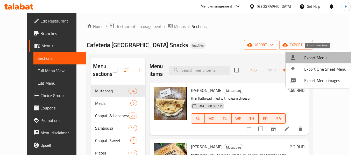
click at [321, 55] on span "Export Menu" at bounding box center [326, 58] width 42 height 6
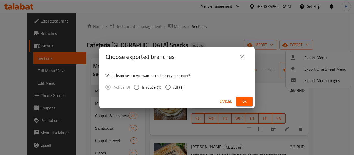
click at [167, 87] on input "All (1)" at bounding box center [168, 87] width 11 height 11
radio input "true"
click at [242, 101] on span "Ok" at bounding box center [245, 102] width 8 height 6
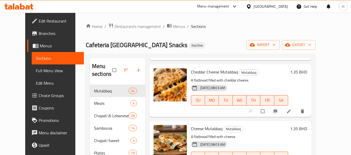
scroll to position [337, 0]
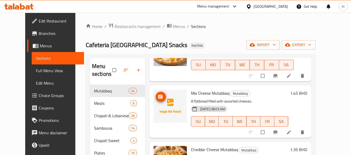
click at [158, 97] on span "upload picture" at bounding box center [160, 96] width 10 height 5
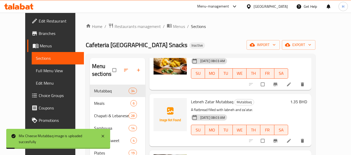
scroll to position [571, 0]
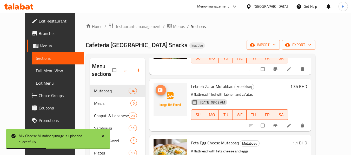
click at [157, 92] on icon "upload picture" at bounding box center [159, 90] width 5 height 5
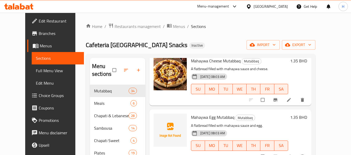
scroll to position [1219, 0]
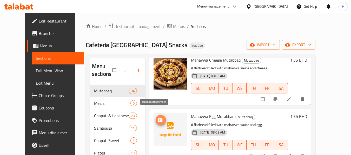
click at [157, 118] on icon "upload picture" at bounding box center [159, 120] width 5 height 5
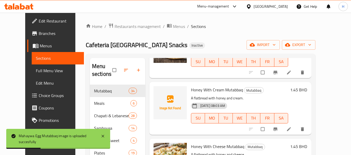
scroll to position [1609, 0]
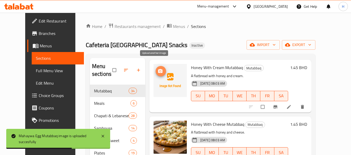
click at [158, 69] on icon "upload picture" at bounding box center [160, 71] width 4 height 4
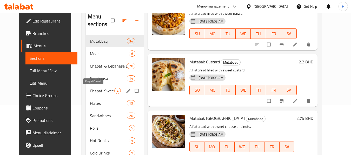
scroll to position [47, 0]
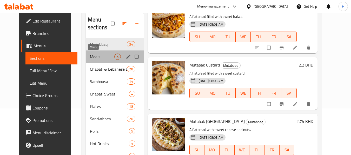
click at [93, 57] on span "Meals" at bounding box center [102, 57] width 24 height 6
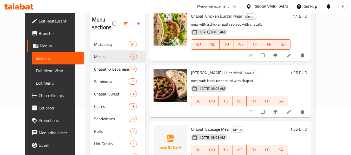
scroll to position [198, 0]
click at [157, 135] on span "upload picture" at bounding box center [160, 133] width 10 height 5
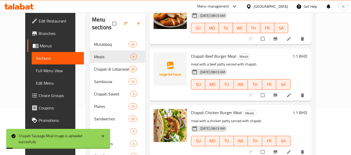
scroll to position [68, 0]
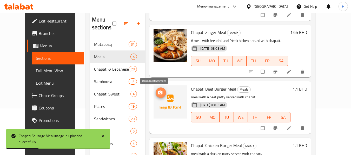
click at [157, 95] on icon "upload picture" at bounding box center [159, 92] width 5 height 5
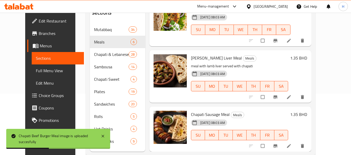
scroll to position [73, 0]
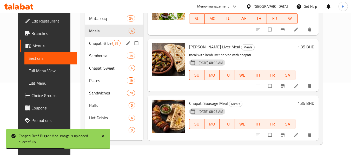
click at [89, 42] on span "Chapati & Lebanese Bread" at bounding box center [100, 43] width 23 height 6
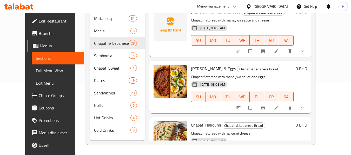
scroll to position [649, 0]
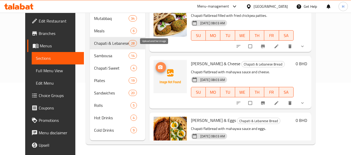
click at [157, 65] on span "upload picture" at bounding box center [160, 67] width 10 height 5
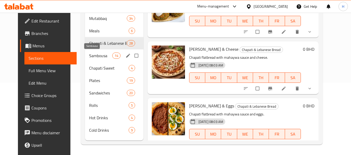
click at [104, 53] on span "Sambousa" at bounding box center [100, 56] width 23 height 6
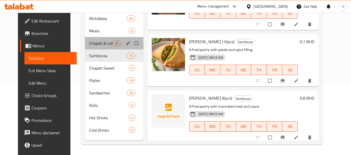
click at [96, 38] on div "Chapati & Lebanese Bread 28" at bounding box center [114, 43] width 58 height 12
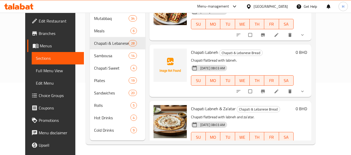
scroll to position [804, 0]
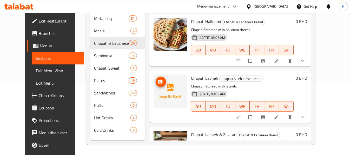
click at [158, 80] on icon "upload picture" at bounding box center [160, 82] width 4 height 4
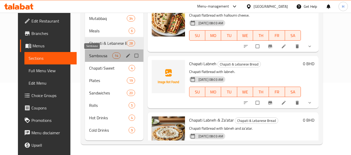
click at [99, 56] on span "Sambousa" at bounding box center [100, 56] width 23 height 6
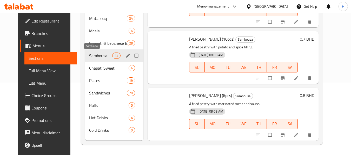
scroll to position [651, 0]
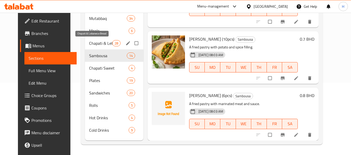
click at [94, 45] on span "Chapati & Lebanese Bread" at bounding box center [100, 43] width 23 height 6
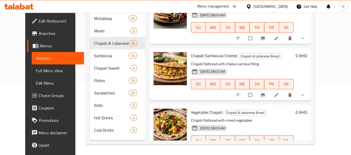
scroll to position [1452, 0]
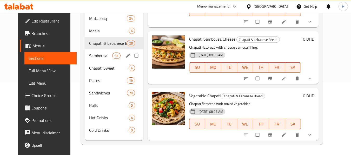
click at [89, 54] on span "Sambousa" at bounding box center [100, 56] width 23 height 6
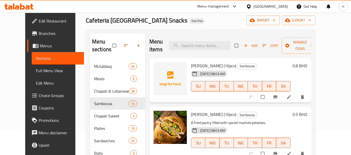
scroll to position [21, 0]
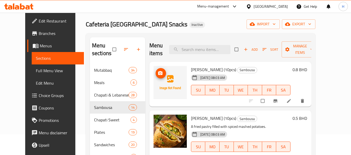
click at [157, 73] on icon "upload picture" at bounding box center [159, 73] width 5 height 5
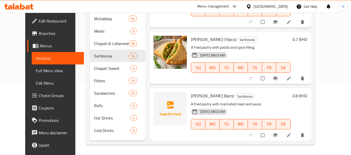
scroll to position [73, 0]
click at [159, 99] on circle "upload picture" at bounding box center [159, 99] width 1 height 1
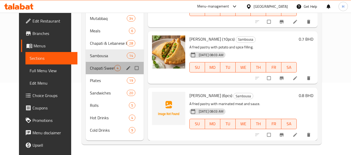
click at [90, 72] on div "Chapati Sweet 4" at bounding box center [115, 68] width 58 height 12
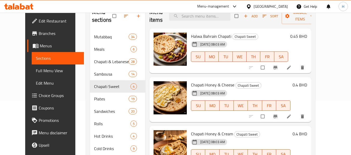
scroll to position [47, 0]
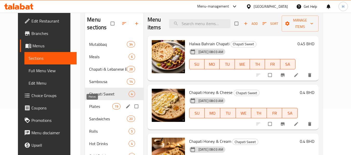
click at [94, 108] on span "Plates" at bounding box center [100, 107] width 23 height 6
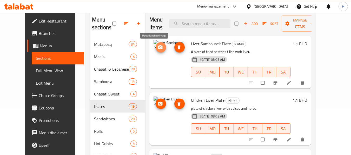
click at [158, 48] on icon "upload picture" at bounding box center [160, 47] width 4 height 4
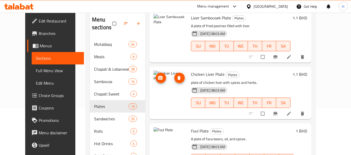
click at [156, 81] on button "upload picture" at bounding box center [160, 78] width 10 height 10
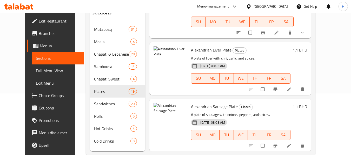
scroll to position [73, 0]
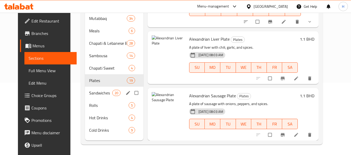
click at [92, 94] on span "Sandwiches" at bounding box center [100, 93] width 23 height 6
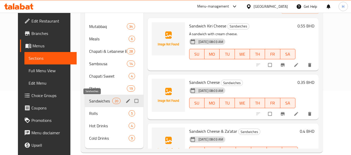
scroll to position [73, 0]
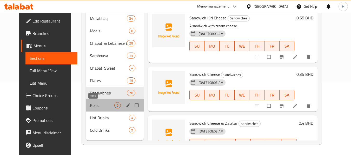
click at [93, 103] on span "Rolls" at bounding box center [102, 105] width 24 height 6
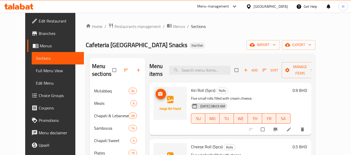
click at [158, 95] on icon "upload picture" at bounding box center [160, 94] width 4 height 4
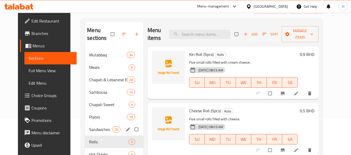
scroll to position [73, 0]
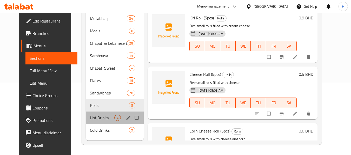
click at [106, 114] on div "Hot Drinks 4" at bounding box center [115, 118] width 58 height 12
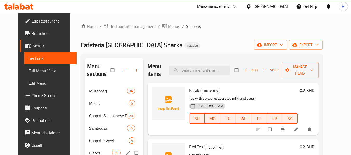
scroll to position [73, 0]
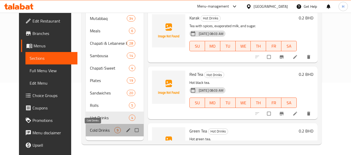
click at [101, 133] on span "Cold Drinks" at bounding box center [102, 130] width 24 height 6
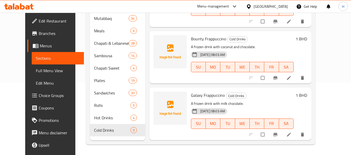
scroll to position [368, 0]
click at [36, 73] on span "Full Menu View" at bounding box center [58, 71] width 44 height 6
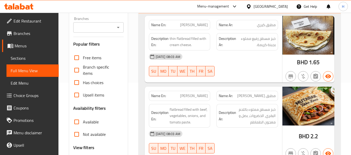
scroll to position [202, 0]
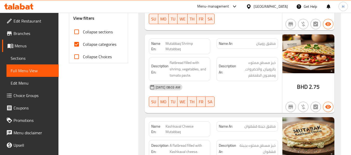
click at [96, 42] on span "Collapse categories" at bounding box center [99, 44] width 33 height 6
click at [83, 42] on input "Collapse categories" at bounding box center [76, 44] width 12 height 12
checkbox input "false"
click at [171, 47] on span "Mutabbaq Shrimp Mutabbaq" at bounding box center [186, 46] width 42 height 11
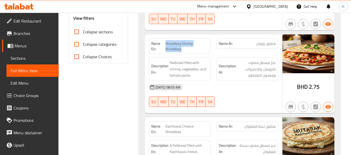
click at [171, 47] on span "Mutabbaq Shrimp Mutabbaq" at bounding box center [186, 46] width 42 height 11
copy span "Mutabbaq Shrimp Mutabbaq"
